Goal: Transaction & Acquisition: Purchase product/service

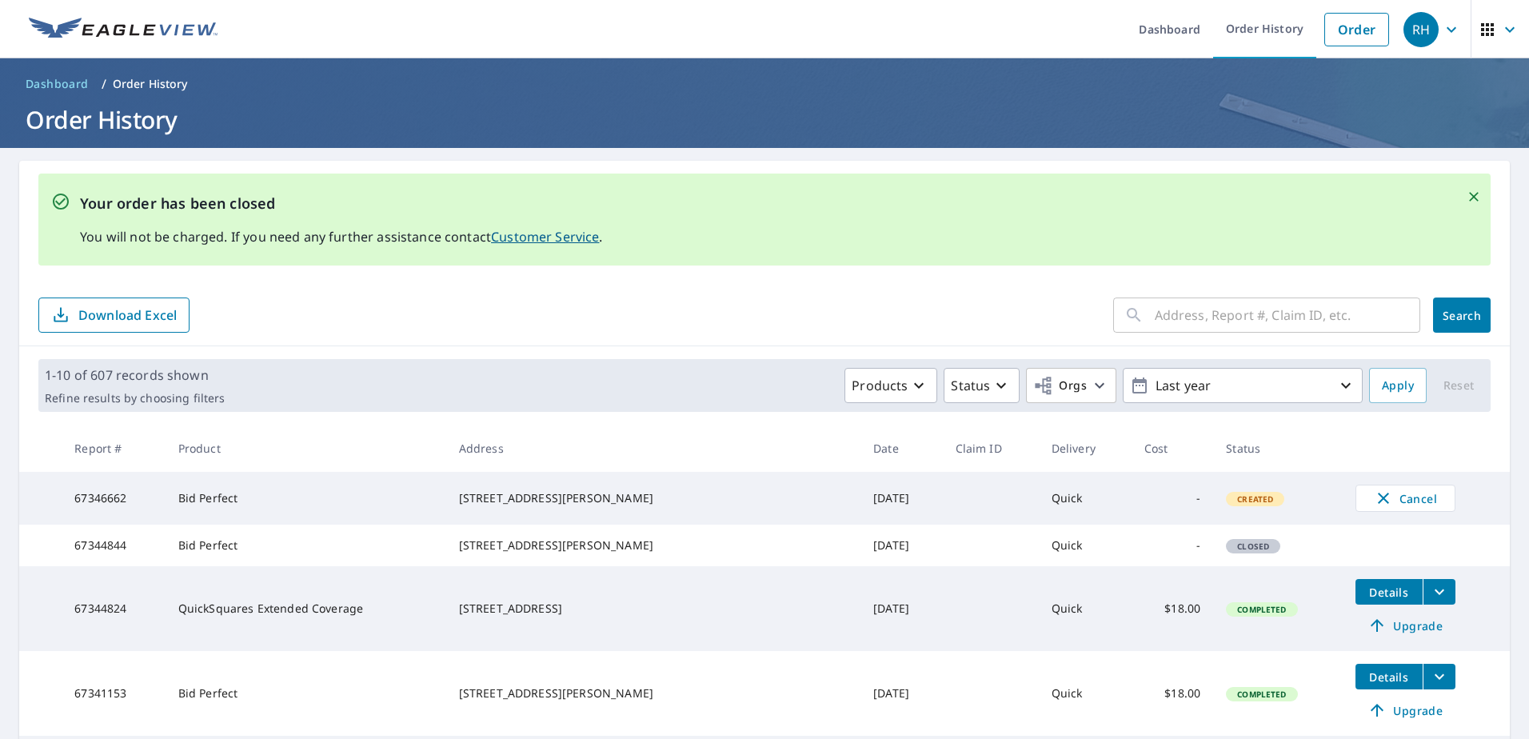
scroll to position [244, 0]
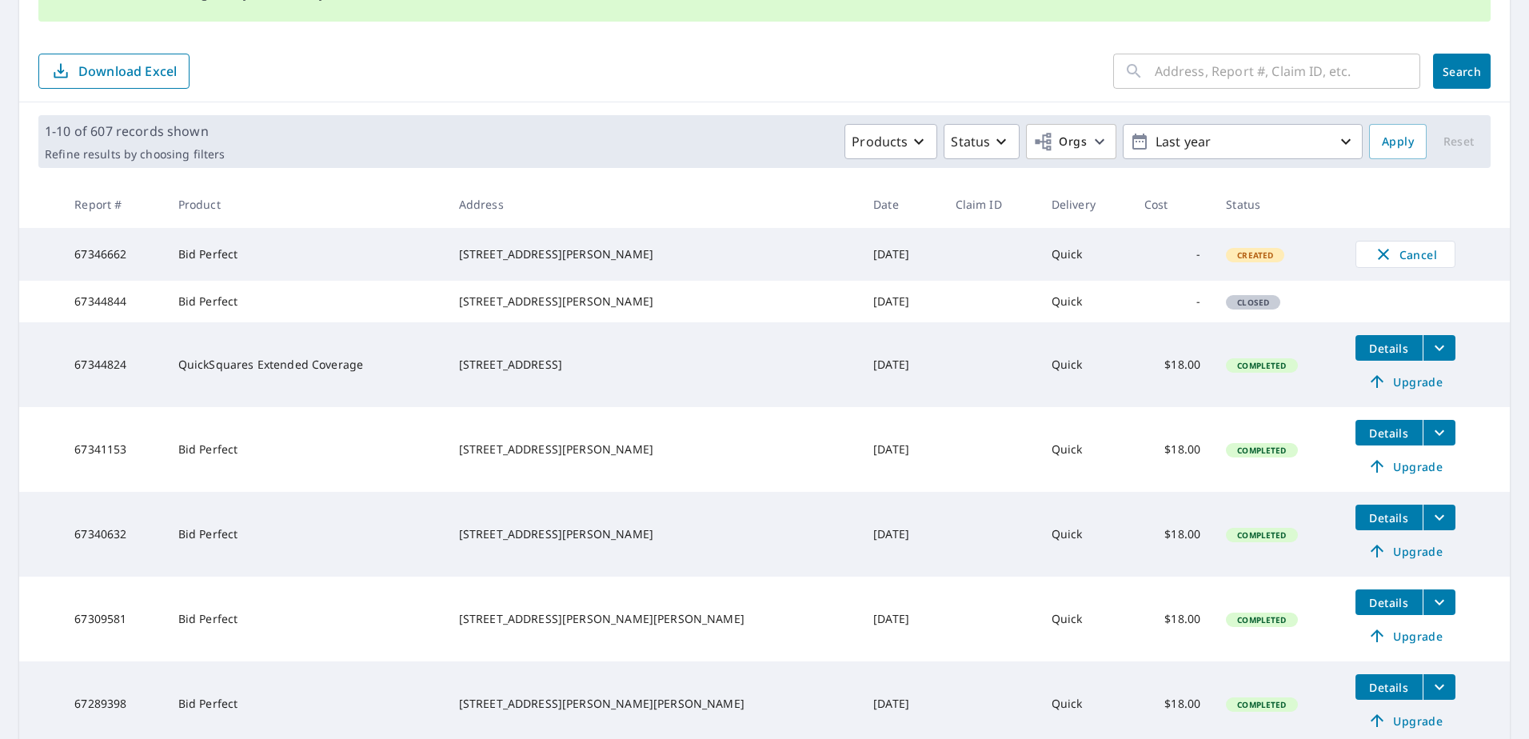
click at [651, 262] on div "[STREET_ADDRESS][PERSON_NAME]" at bounding box center [653, 254] width 389 height 16
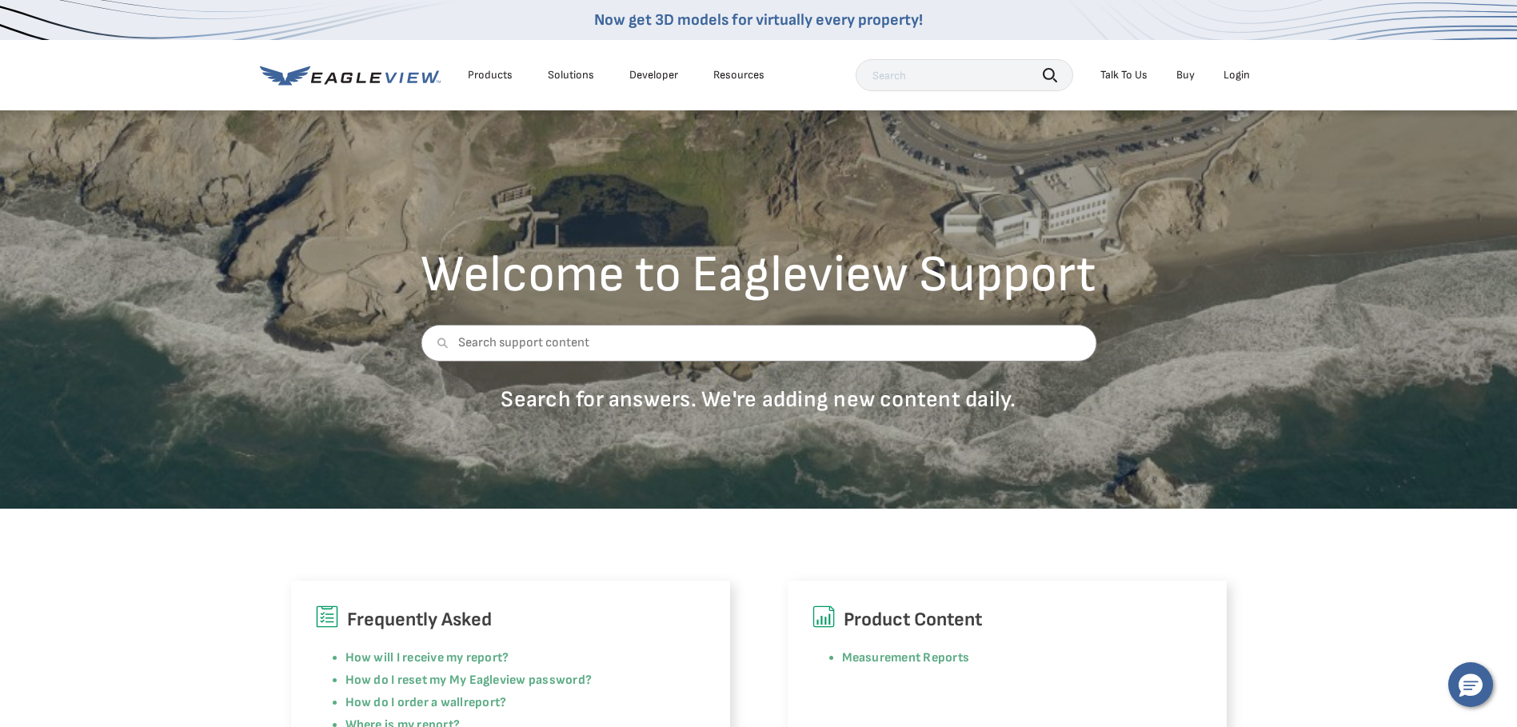
click at [1228, 71] on div "Login" at bounding box center [1236, 75] width 26 height 14
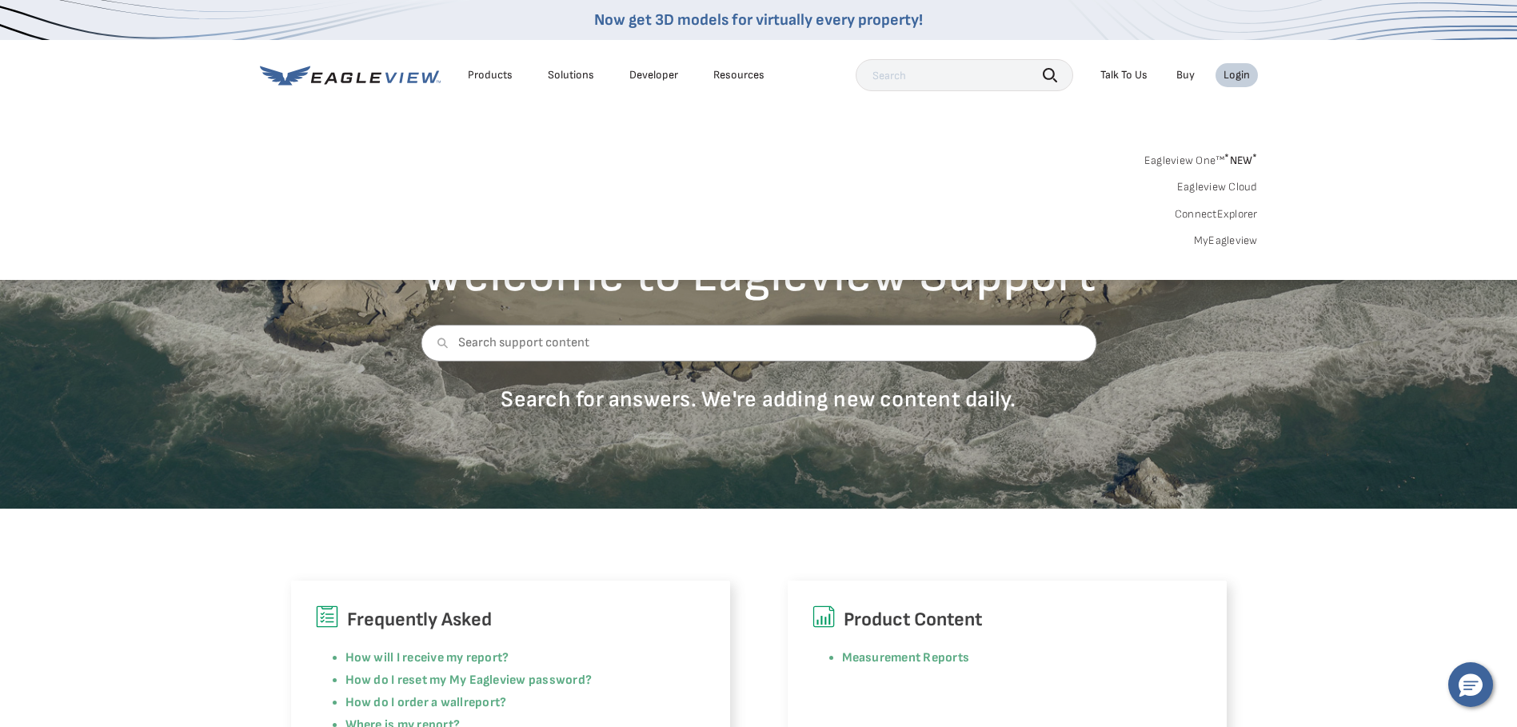
click at [1221, 237] on link "MyEagleview" at bounding box center [1226, 240] width 64 height 14
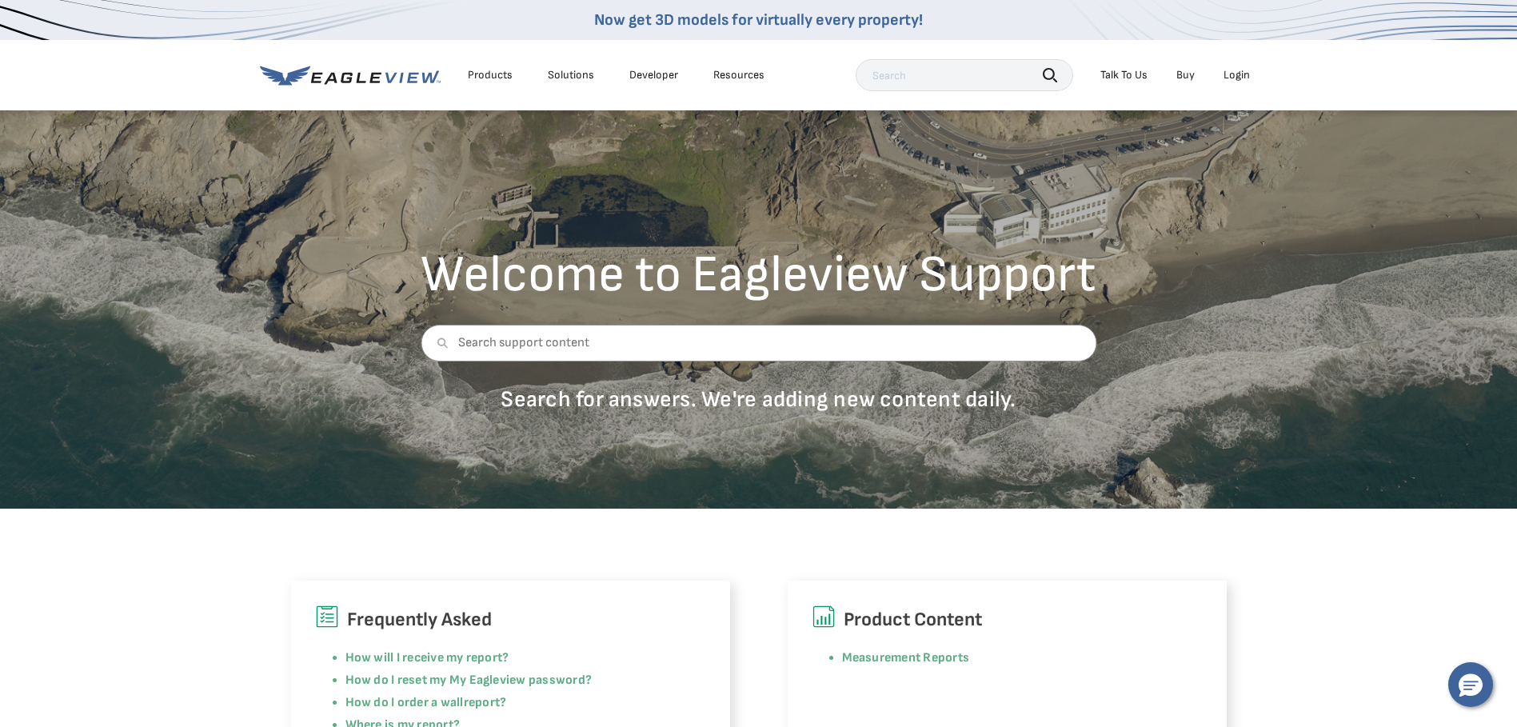
click at [1230, 74] on div "Login" at bounding box center [1236, 75] width 26 height 14
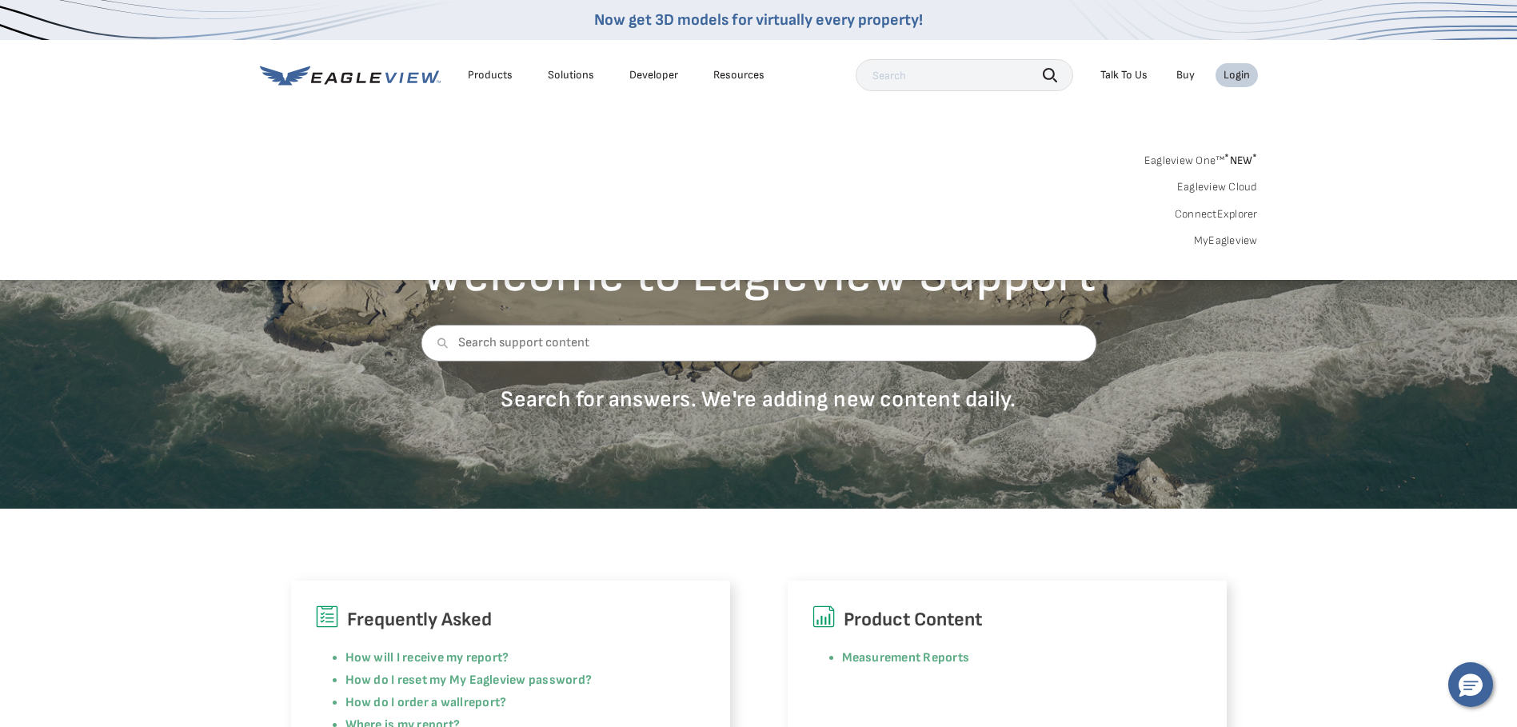
click at [1231, 232] on div "Eagleview One™ * NEW * Eagleview Cloud ConnectExplorer MyEagleview" at bounding box center [759, 198] width 998 height 99
click at [1228, 241] on link "MyEagleview" at bounding box center [1226, 240] width 64 height 14
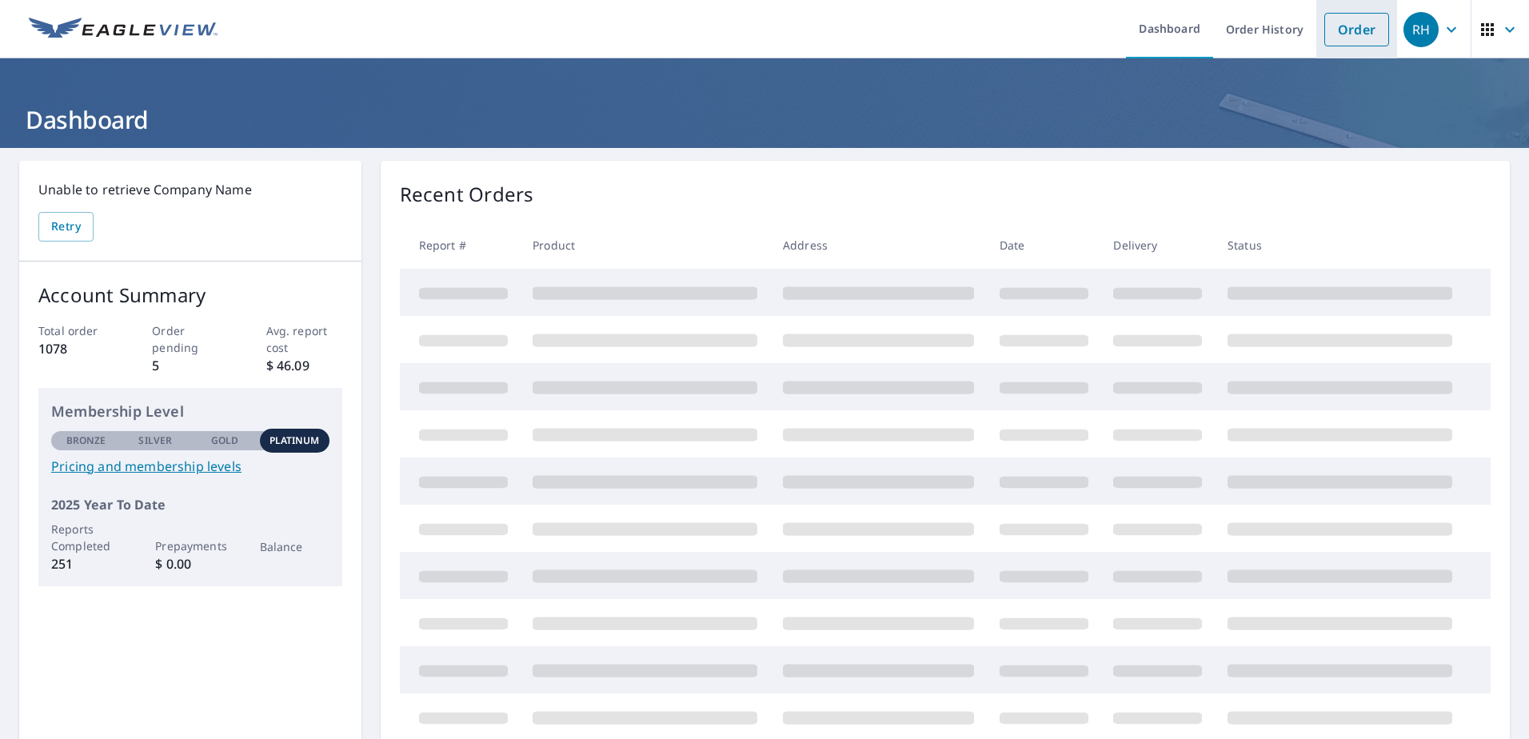
click at [1353, 29] on link "Order" at bounding box center [1356, 30] width 65 height 34
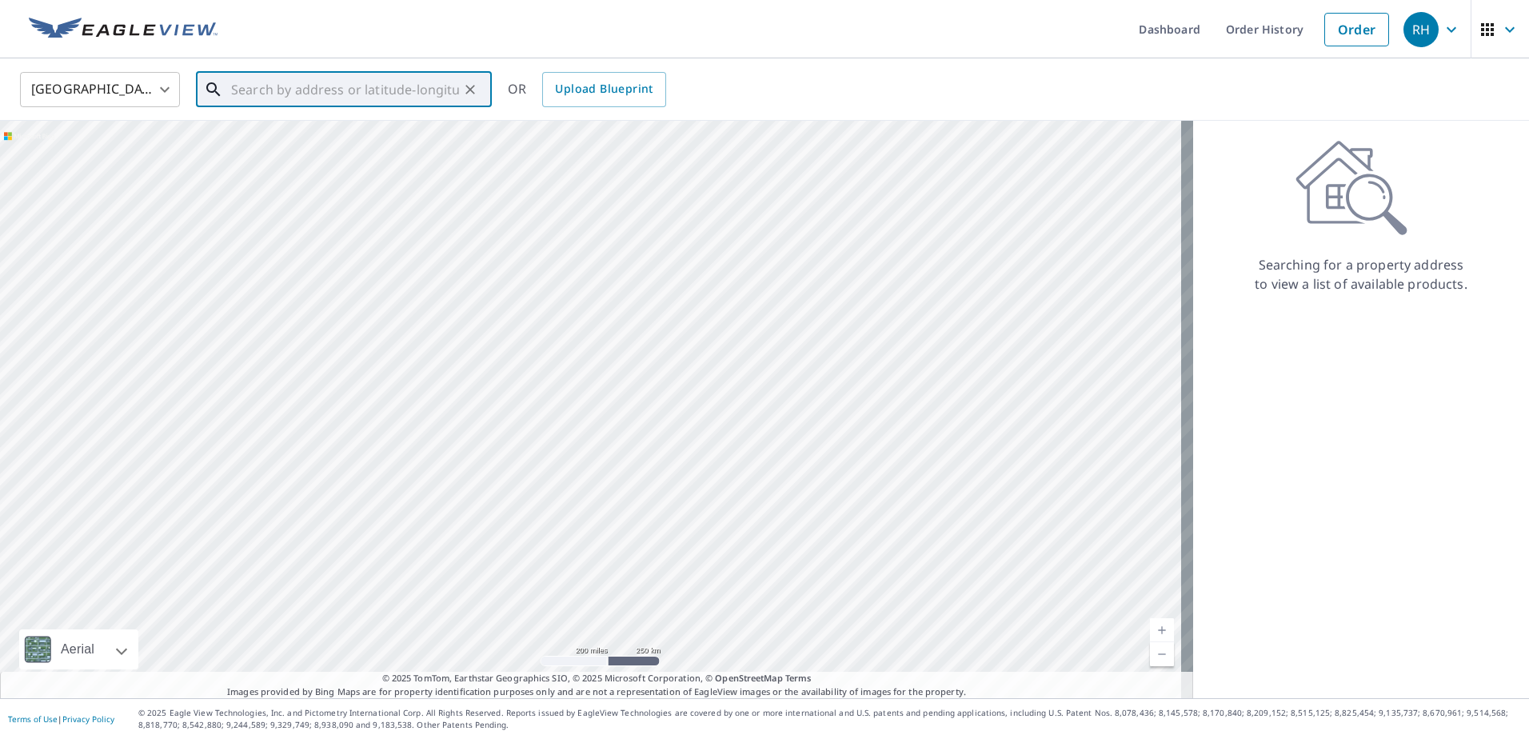
click at [262, 93] on input "text" at bounding box center [345, 89] width 228 height 45
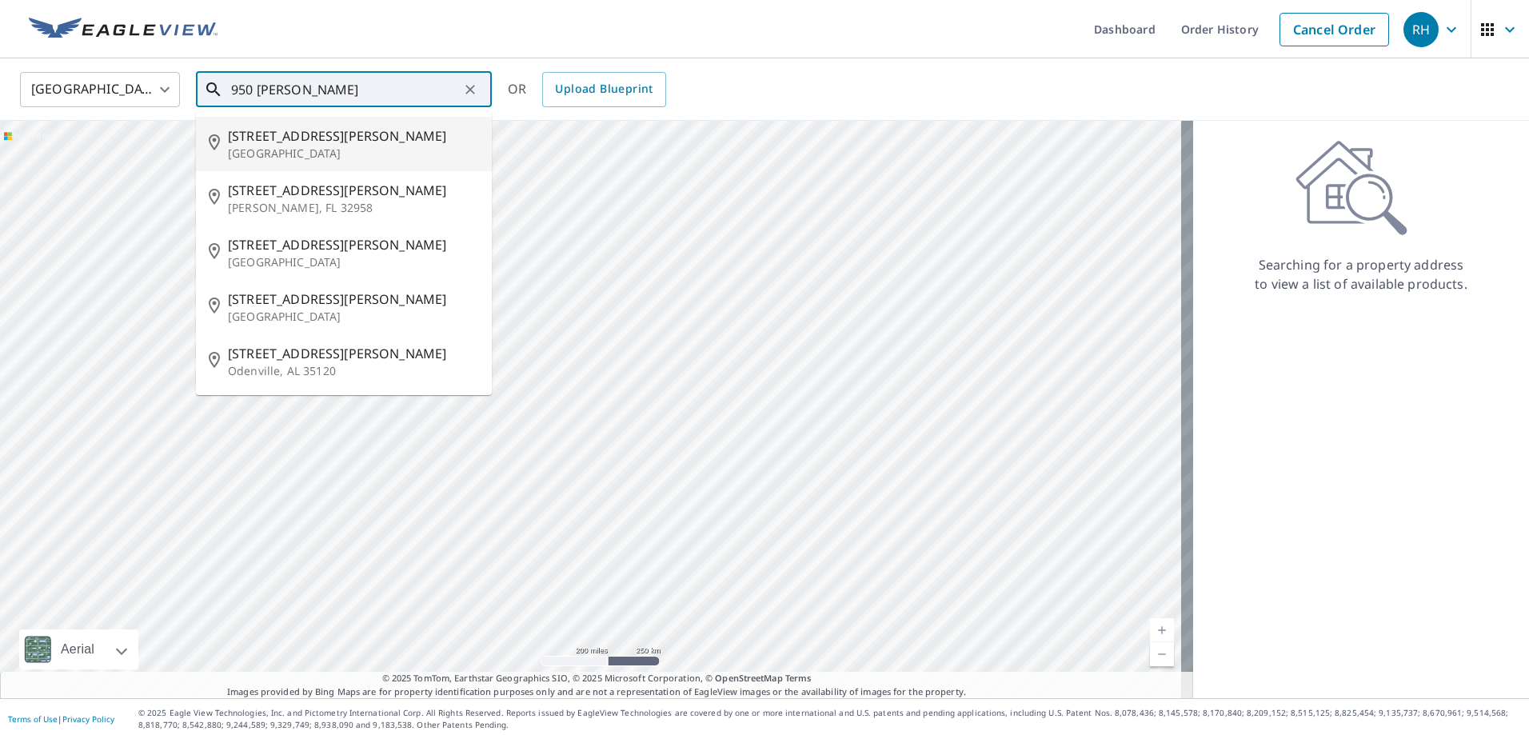
click at [280, 146] on p "[GEOGRAPHIC_DATA]" at bounding box center [353, 154] width 251 height 16
type input "[STREET_ADDRESS][PERSON_NAME]"
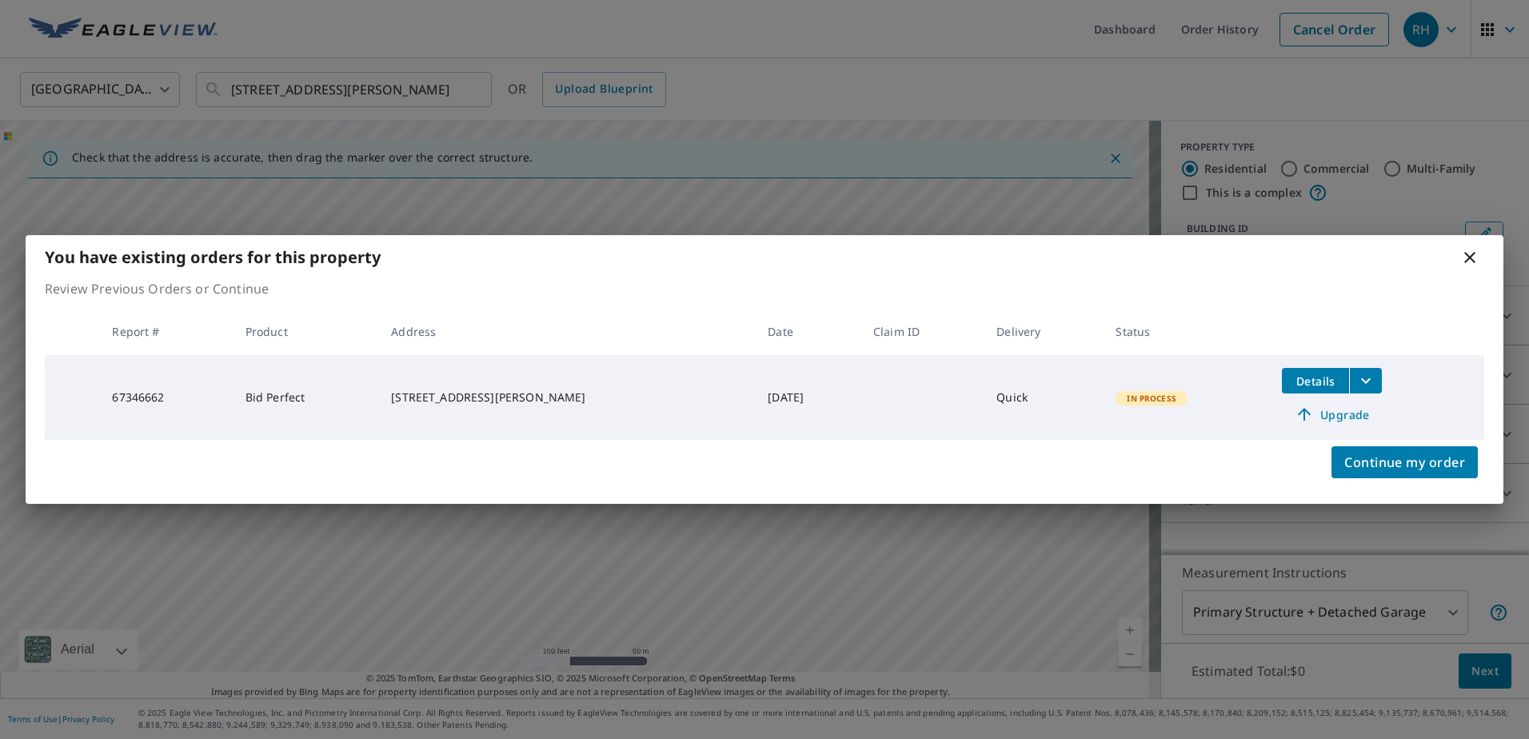
click at [1470, 257] on icon at bounding box center [1469, 257] width 11 height 11
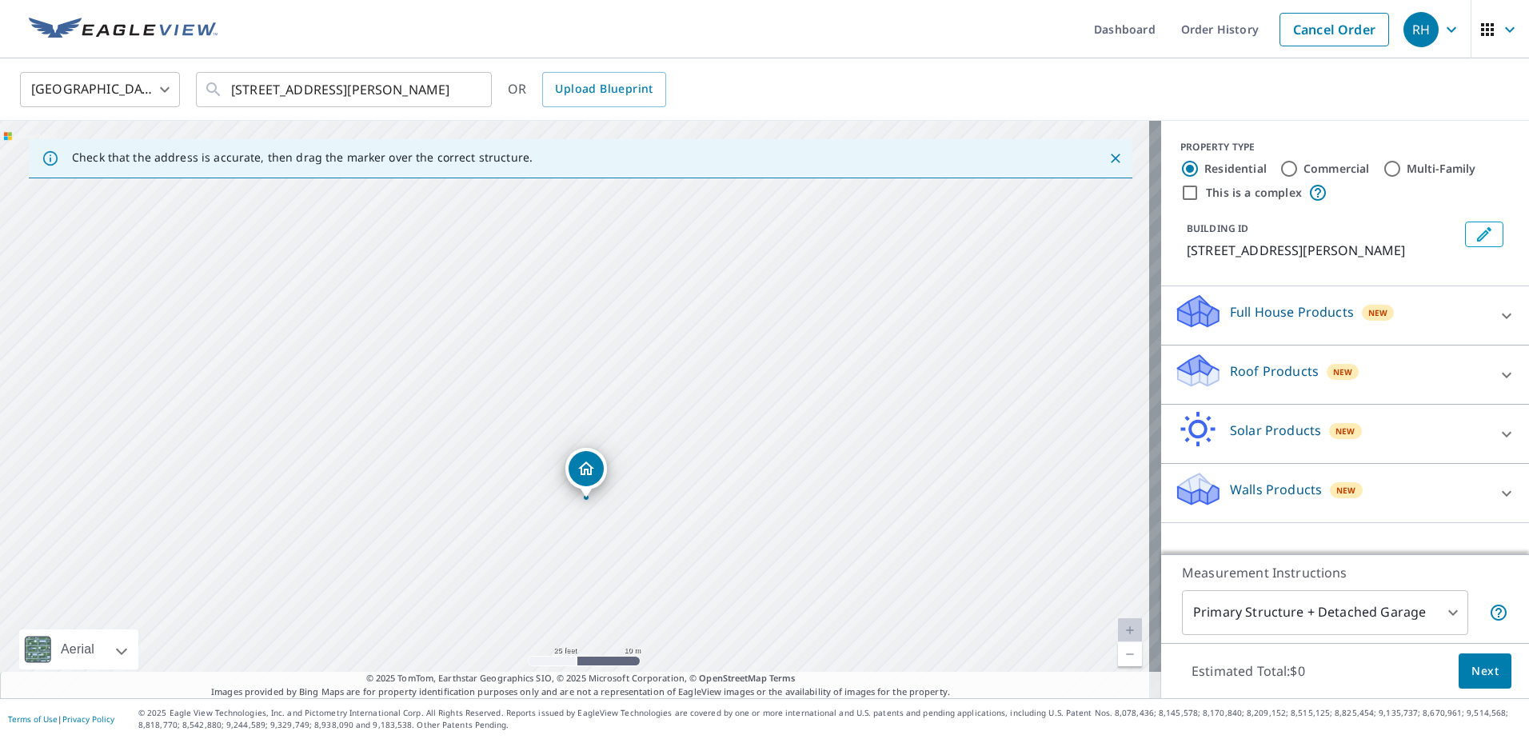
drag, startPoint x: 684, startPoint y: 488, endPoint x: 576, endPoint y: 389, distance: 146.0
click at [576, 389] on div "[STREET_ADDRESS][PERSON_NAME]" at bounding box center [580, 409] width 1161 height 577
drag, startPoint x: 564, startPoint y: 429, endPoint x: 466, endPoint y: 428, distance: 97.5
